Goal: Task Accomplishment & Management: Manage account settings

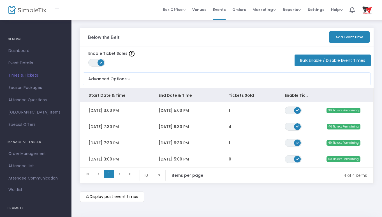
scroll to position [25, 0]
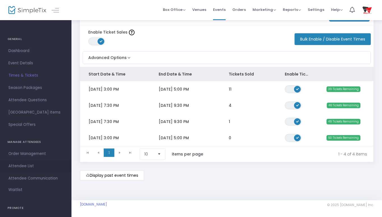
click at [27, 169] on span "Attendee List" at bounding box center [35, 166] width 55 height 7
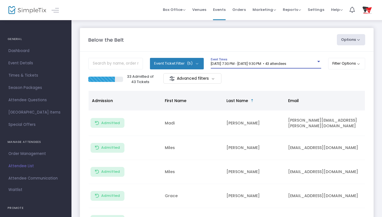
click at [316, 62] on div at bounding box center [318, 62] width 5 height 4
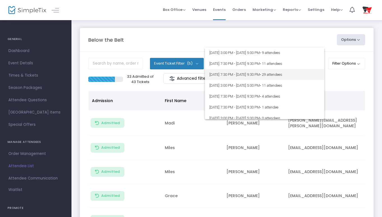
scroll to position [37, 0]
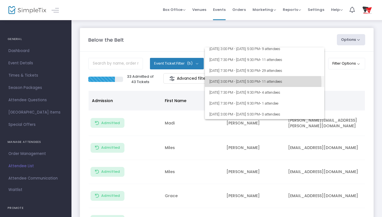
click at [261, 83] on span "9/21/2025 @ 3:00 PM - 9/21/2025 @ 5:00 PM • 11 attendees" at bounding box center [264, 81] width 110 height 11
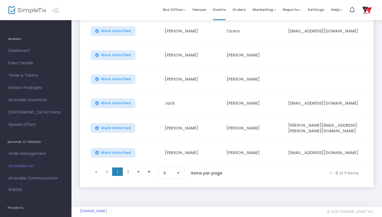
scroll to position [141, 0]
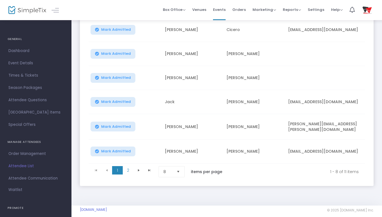
click at [180, 174] on span "Select" at bounding box center [178, 171] width 9 height 9
click at [171, 139] on li "25" at bounding box center [172, 139] width 27 height 11
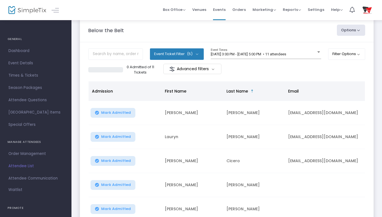
scroll to position [0, 0]
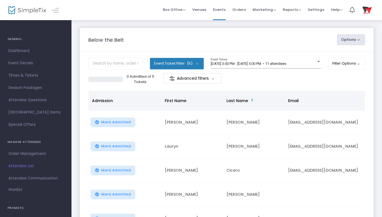
click at [359, 40] on button "Options" at bounding box center [351, 39] width 29 height 11
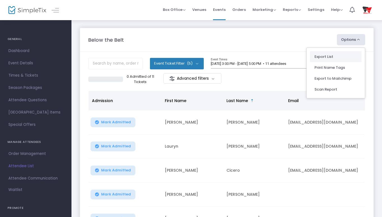
click at [329, 55] on li "Export List" at bounding box center [336, 56] width 52 height 11
radio input "false"
radio input "true"
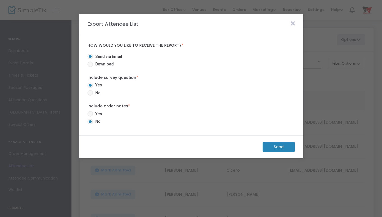
click at [91, 91] on span at bounding box center [90, 93] width 6 height 6
click at [90, 96] on input "No" at bounding box center [90, 96] width 0 height 0
radio input "true"
click at [89, 112] on span at bounding box center [90, 114] width 6 height 6
click at [90, 117] on input "Yes" at bounding box center [90, 117] width 0 height 0
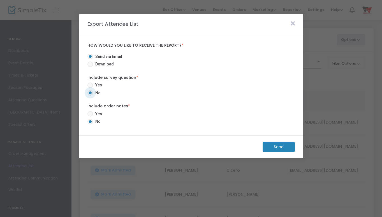
radio input "true"
click at [275, 149] on m-button "Send" at bounding box center [278, 147] width 32 height 10
